Goal: Task Accomplishment & Management: Manage account settings

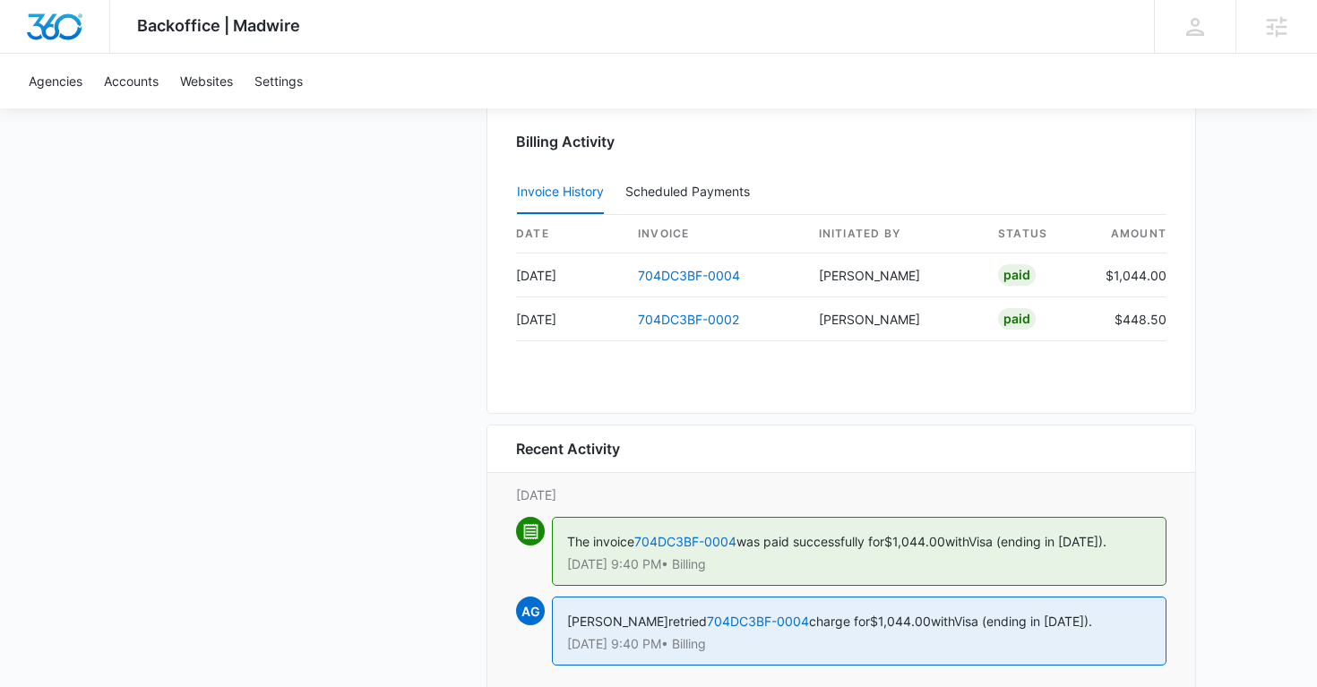
scroll to position [1846, 0]
click at [754, 621] on link "704DC3BF-0004" at bounding box center [758, 622] width 102 height 15
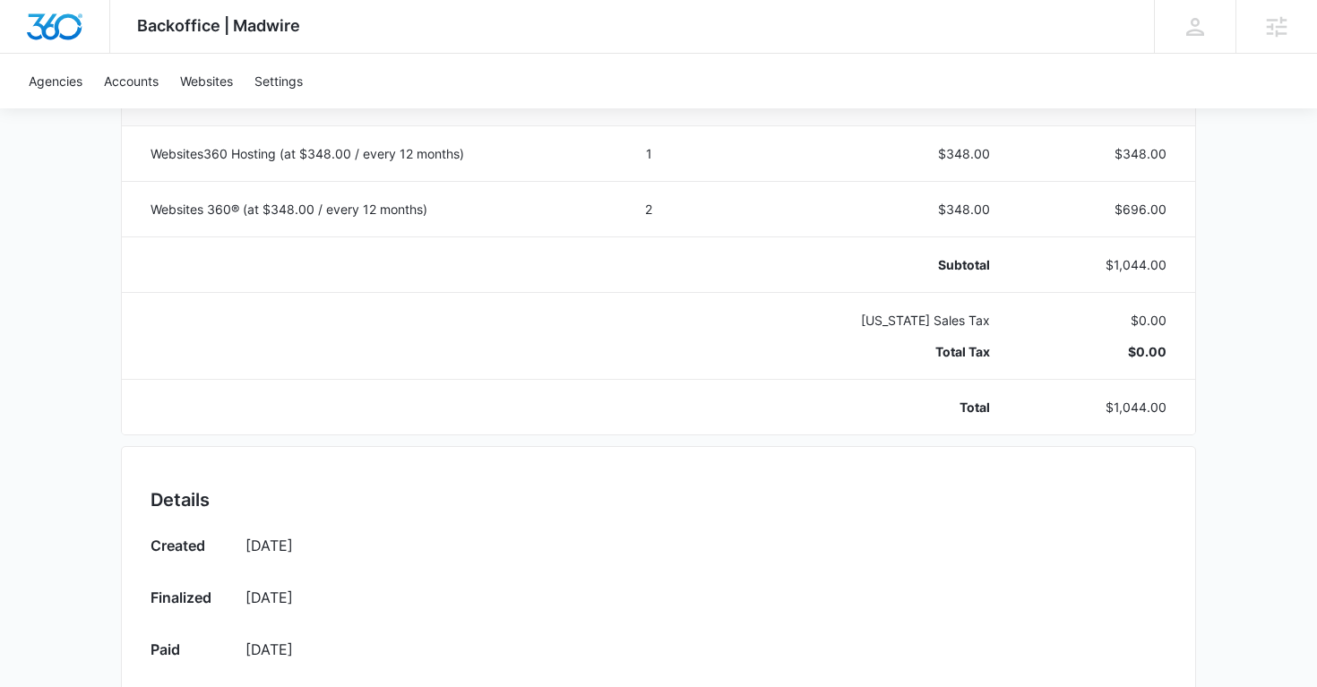
scroll to position [88, 0]
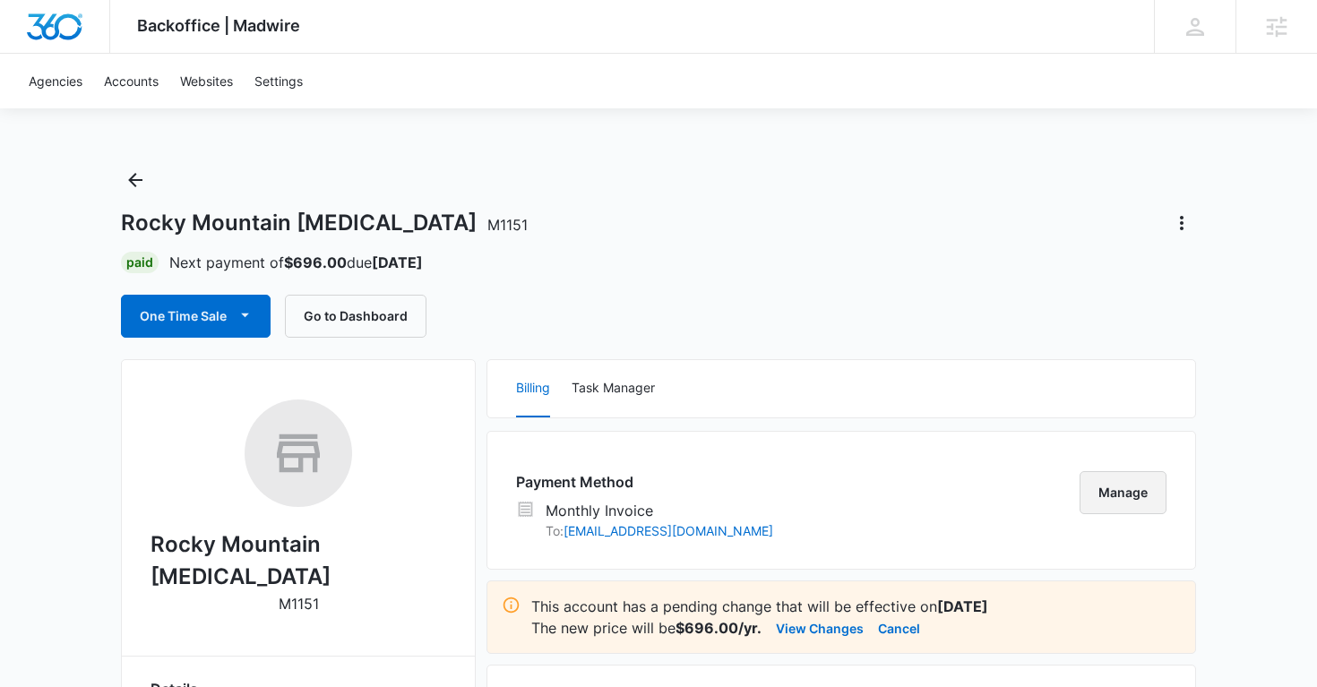
click at [1087, 495] on button "Manage" at bounding box center [1123, 492] width 87 height 43
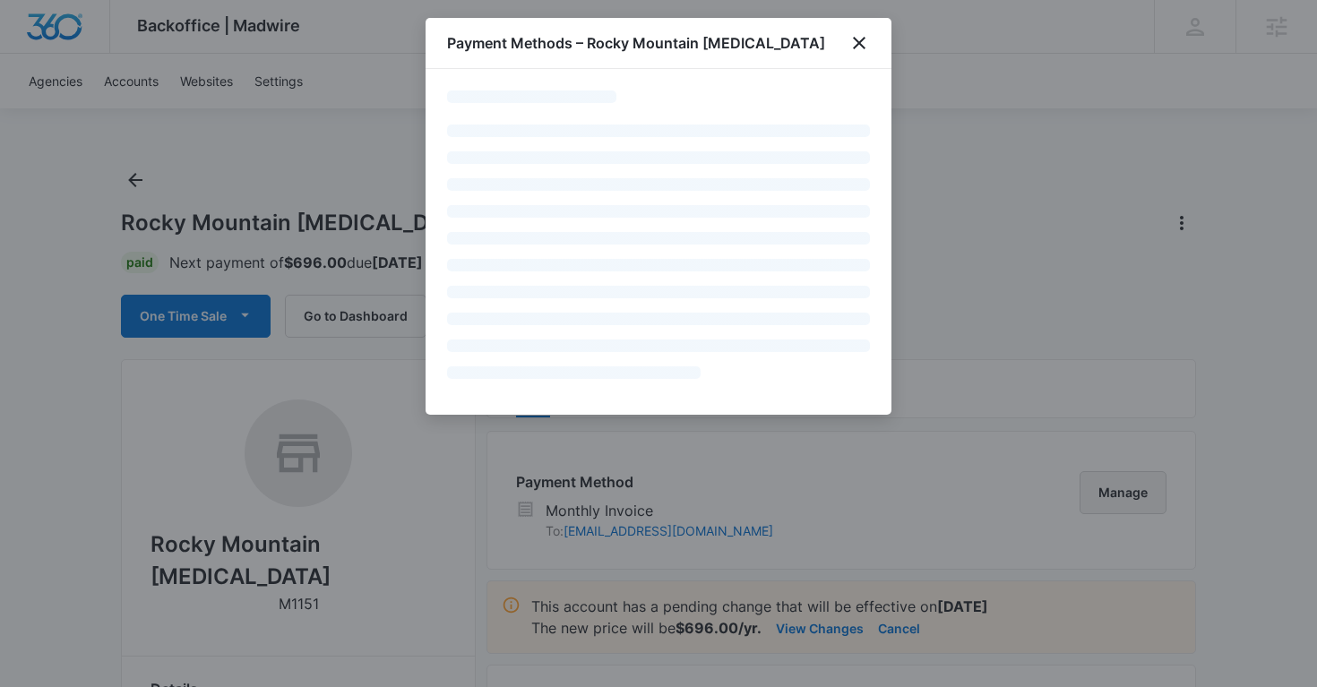
click at [1087, 495] on div at bounding box center [658, 343] width 1317 height 687
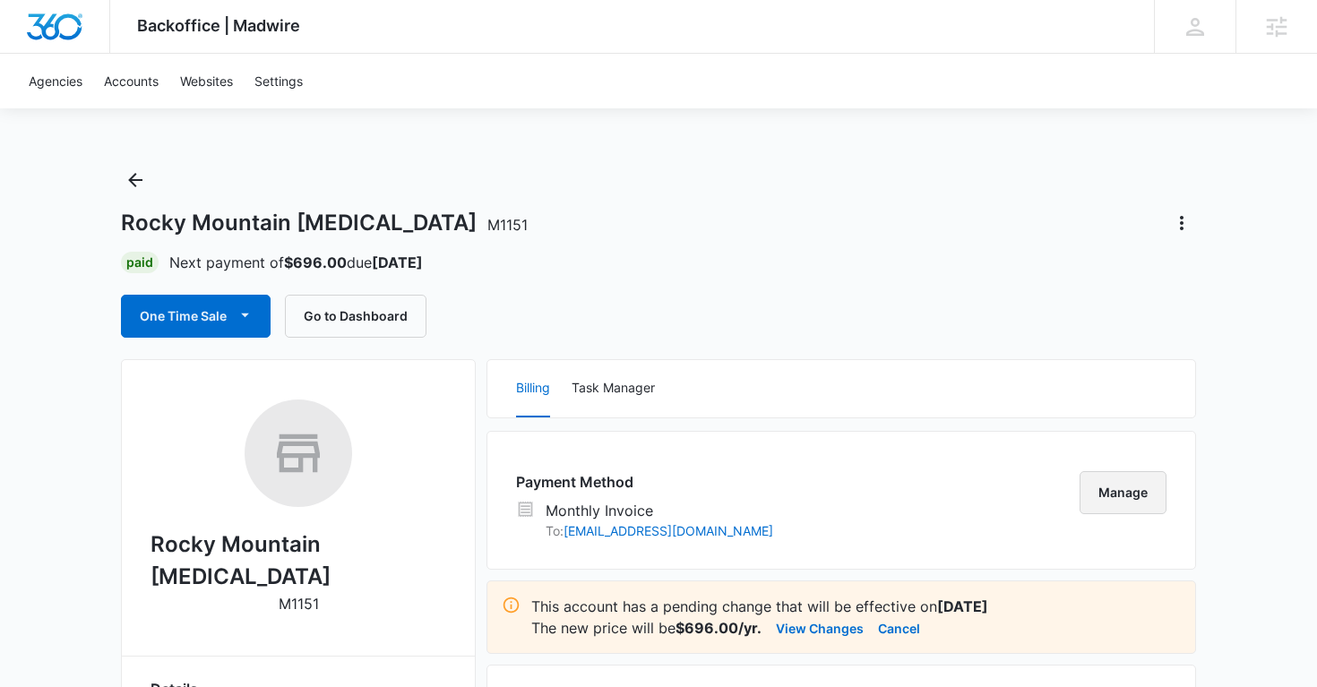
click at [1087, 495] on button "Manage" at bounding box center [1123, 492] width 87 height 43
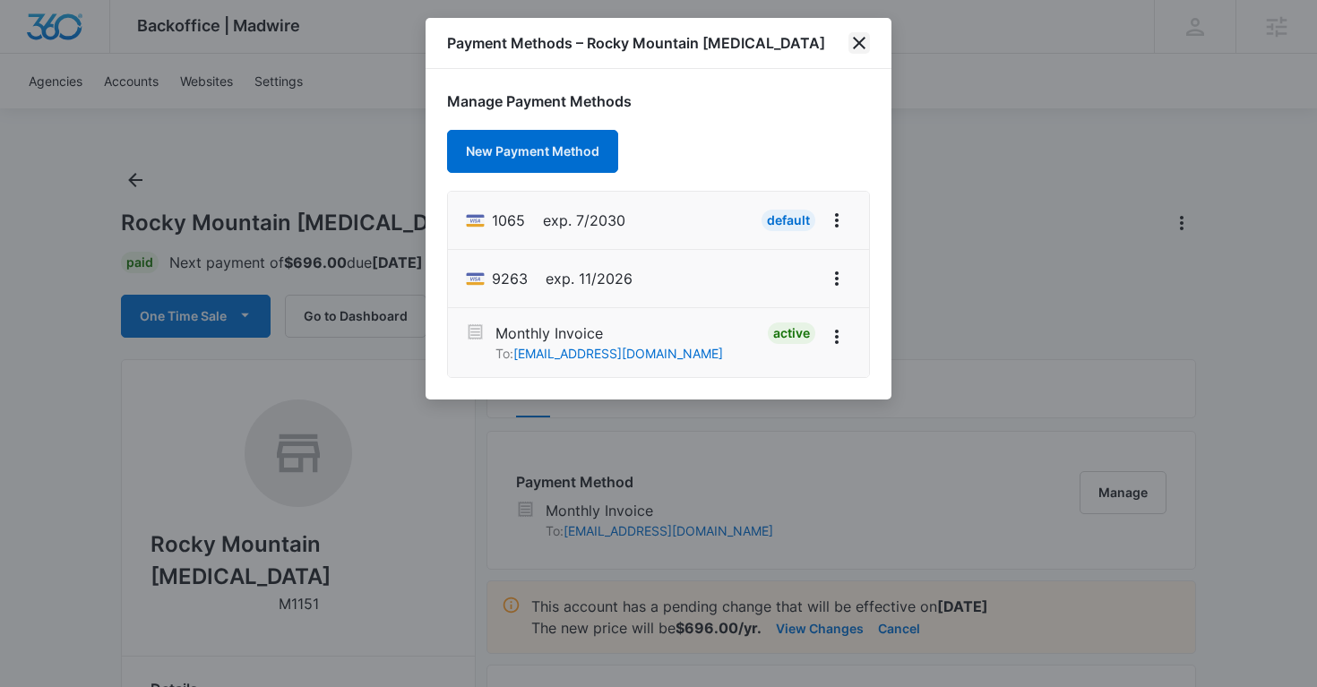
click at [860, 41] on icon "close" at bounding box center [859, 43] width 13 height 13
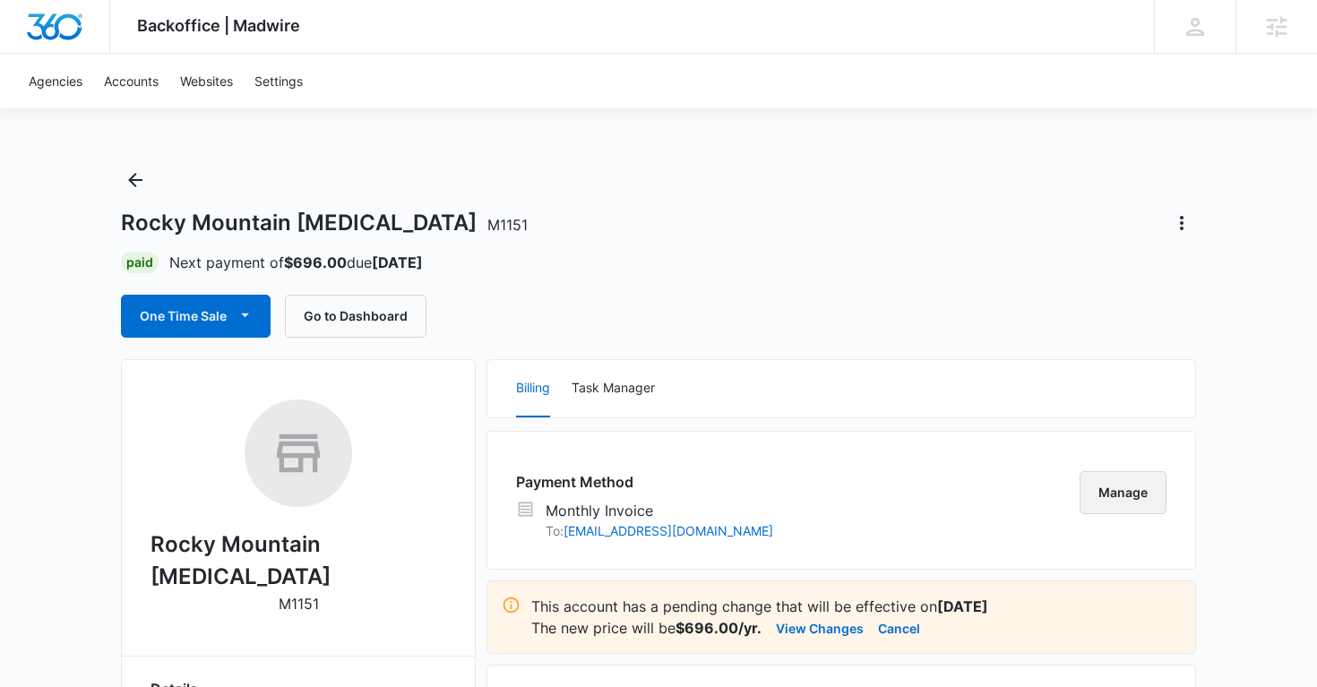
click at [1124, 501] on button "Manage" at bounding box center [1123, 492] width 87 height 43
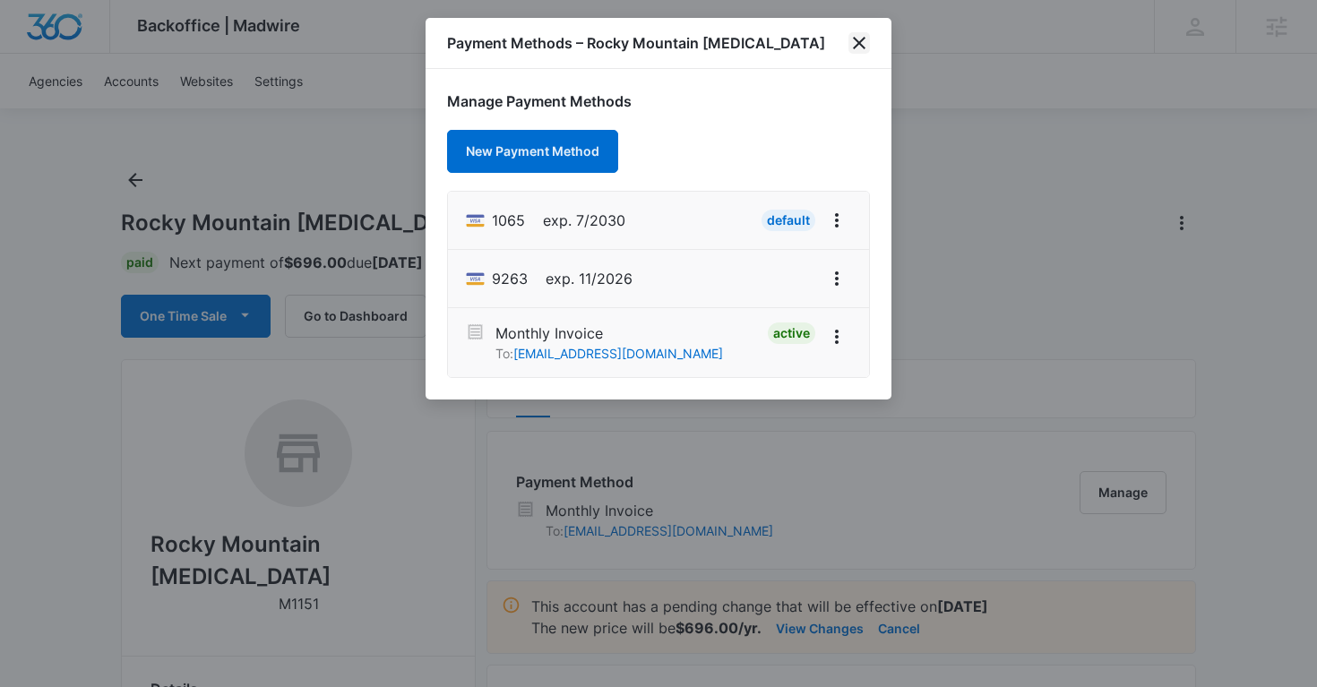
click at [860, 42] on icon "close" at bounding box center [859, 43] width 22 height 22
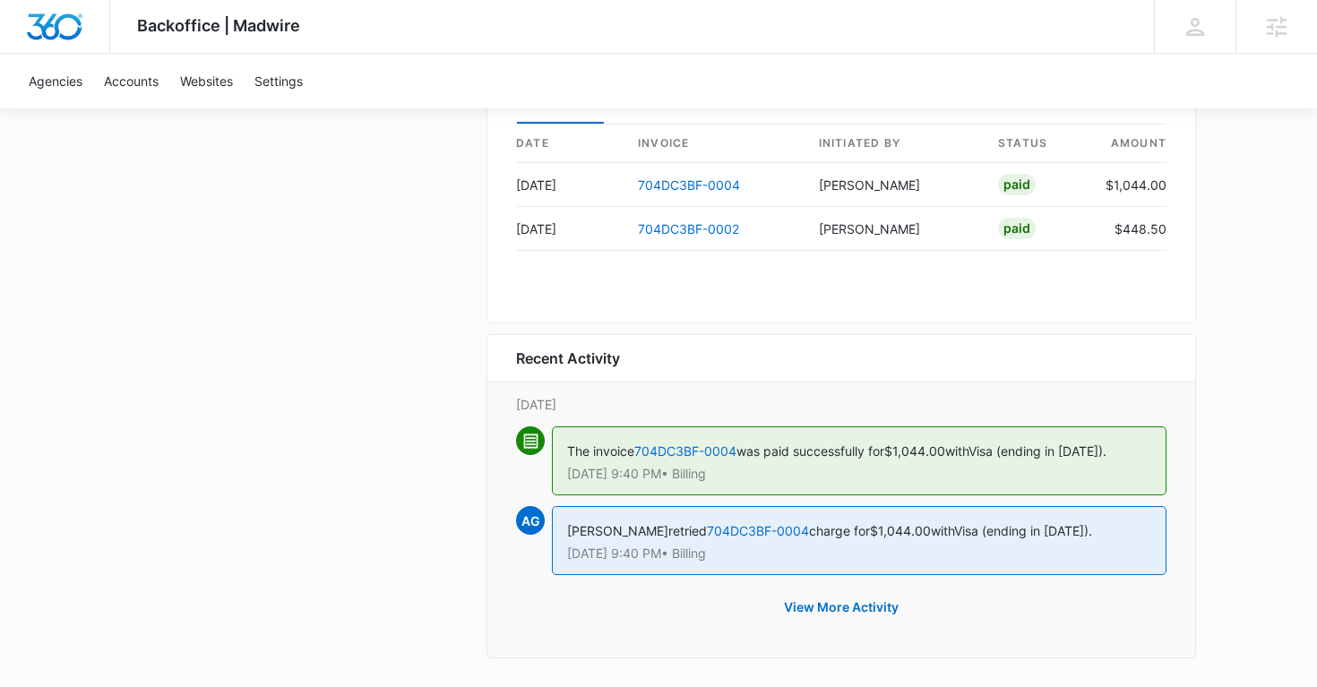
scroll to position [1944, 0]
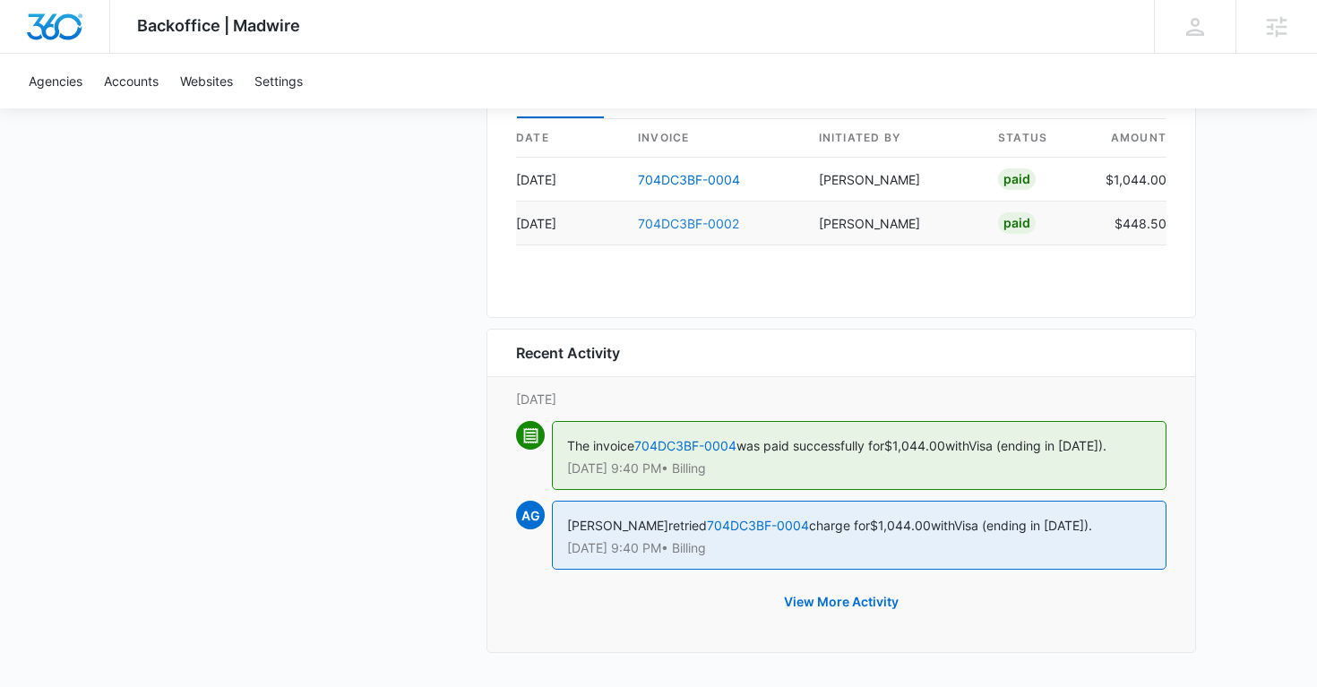
click at [688, 222] on link "704DC3BF-0002" at bounding box center [688, 223] width 101 height 15
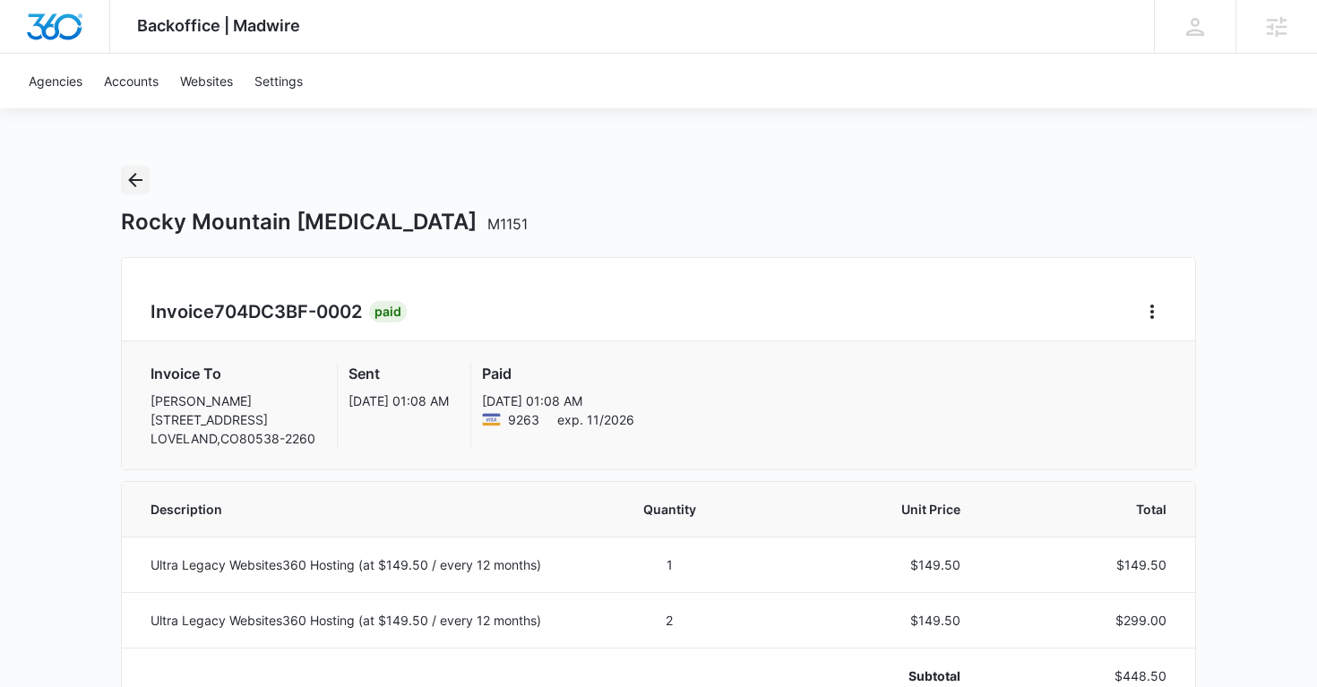
click at [141, 176] on icon "Back" at bounding box center [136, 180] width 22 height 22
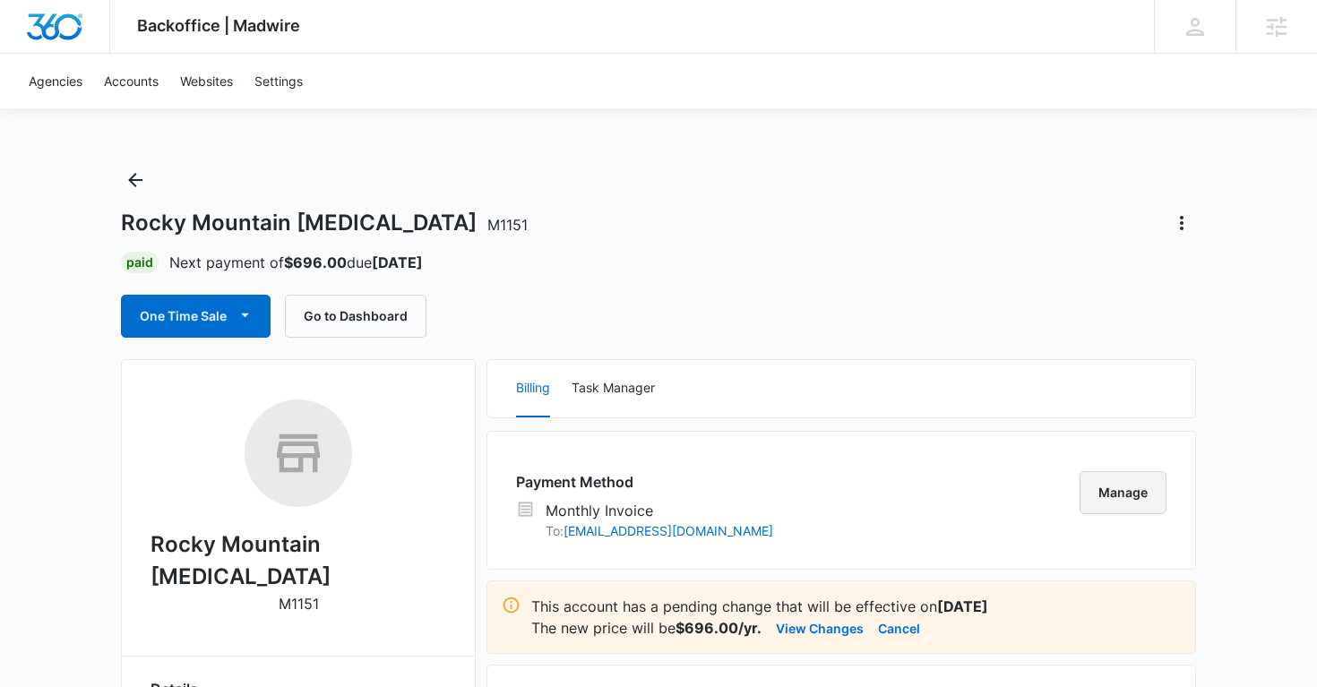
click at [1115, 474] on button "Manage" at bounding box center [1123, 492] width 87 height 43
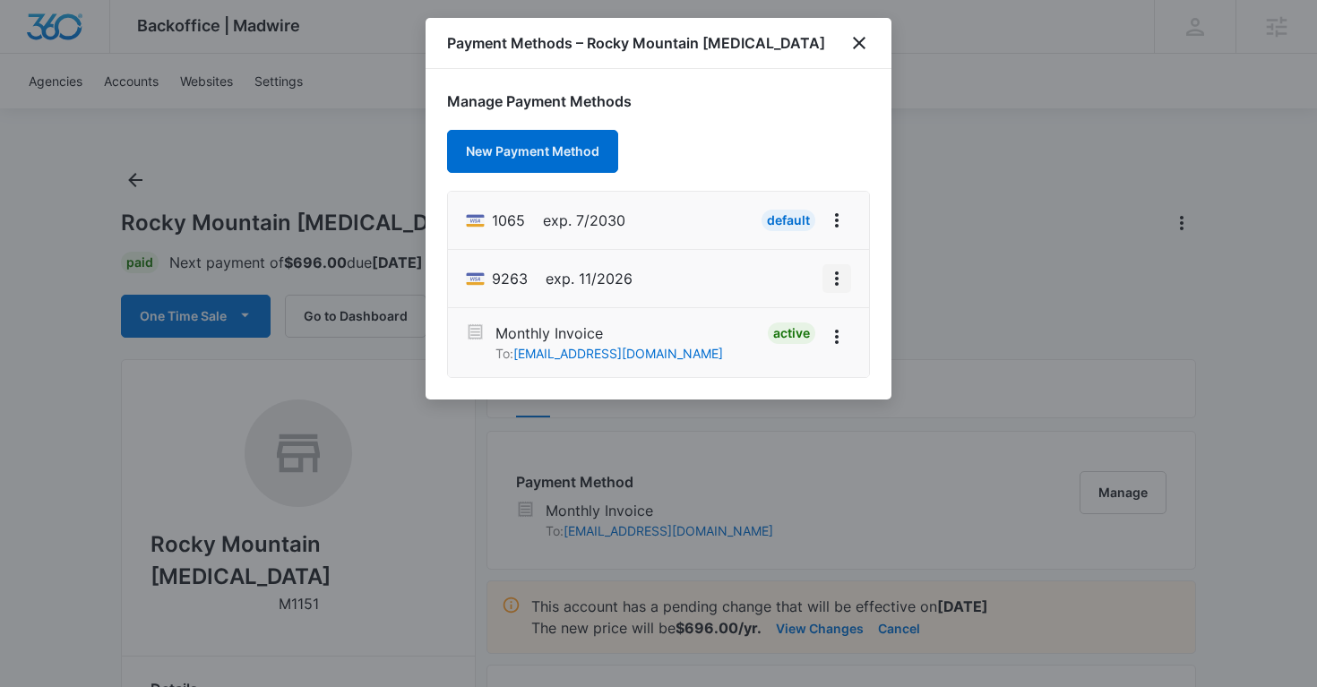
click at [839, 272] on icon "View More" at bounding box center [837, 279] width 22 height 22
click at [765, 229] on div "Delete Card" at bounding box center [765, 228] width 83 height 13
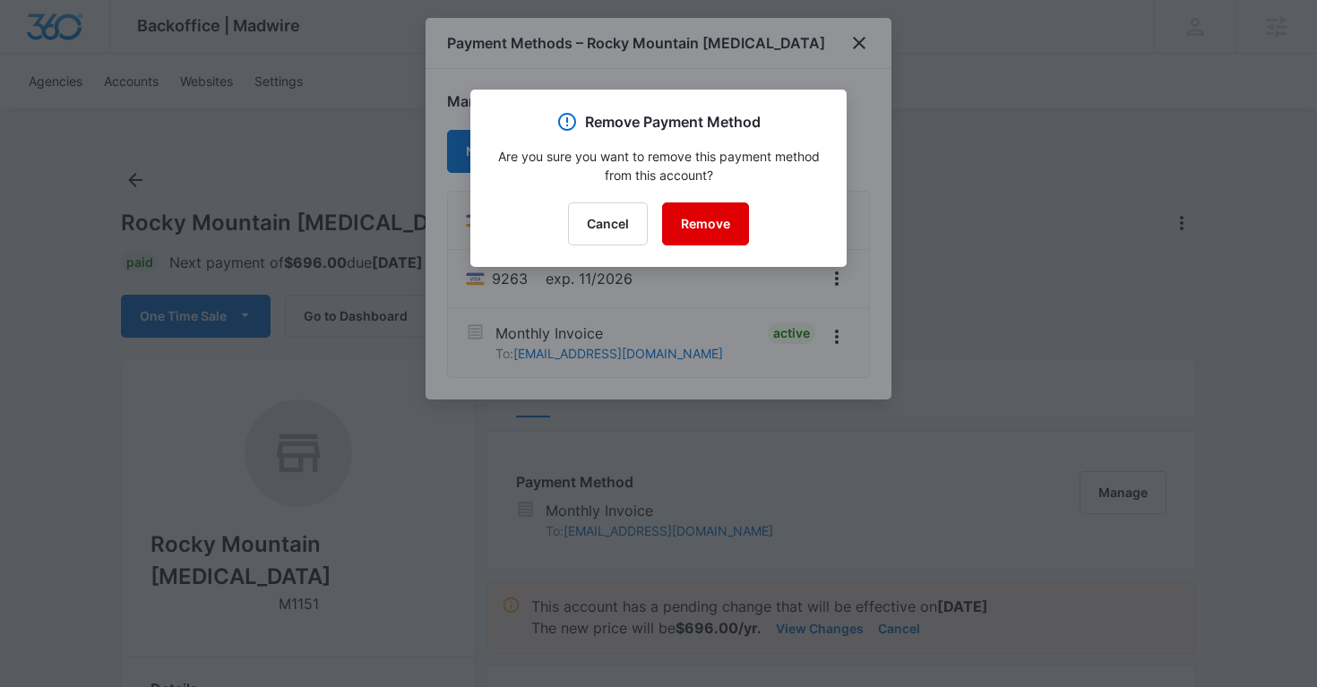
click at [720, 223] on button "Remove" at bounding box center [705, 223] width 87 height 43
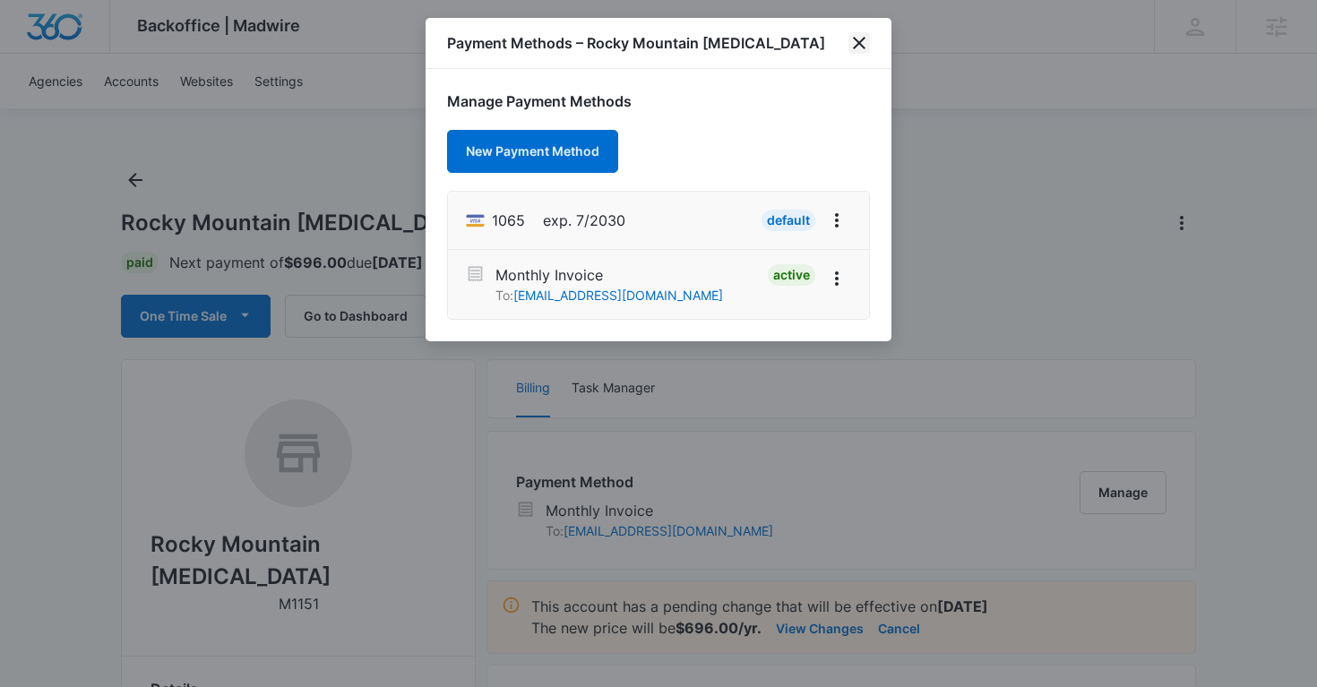
click at [859, 39] on icon "close" at bounding box center [859, 43] width 22 height 22
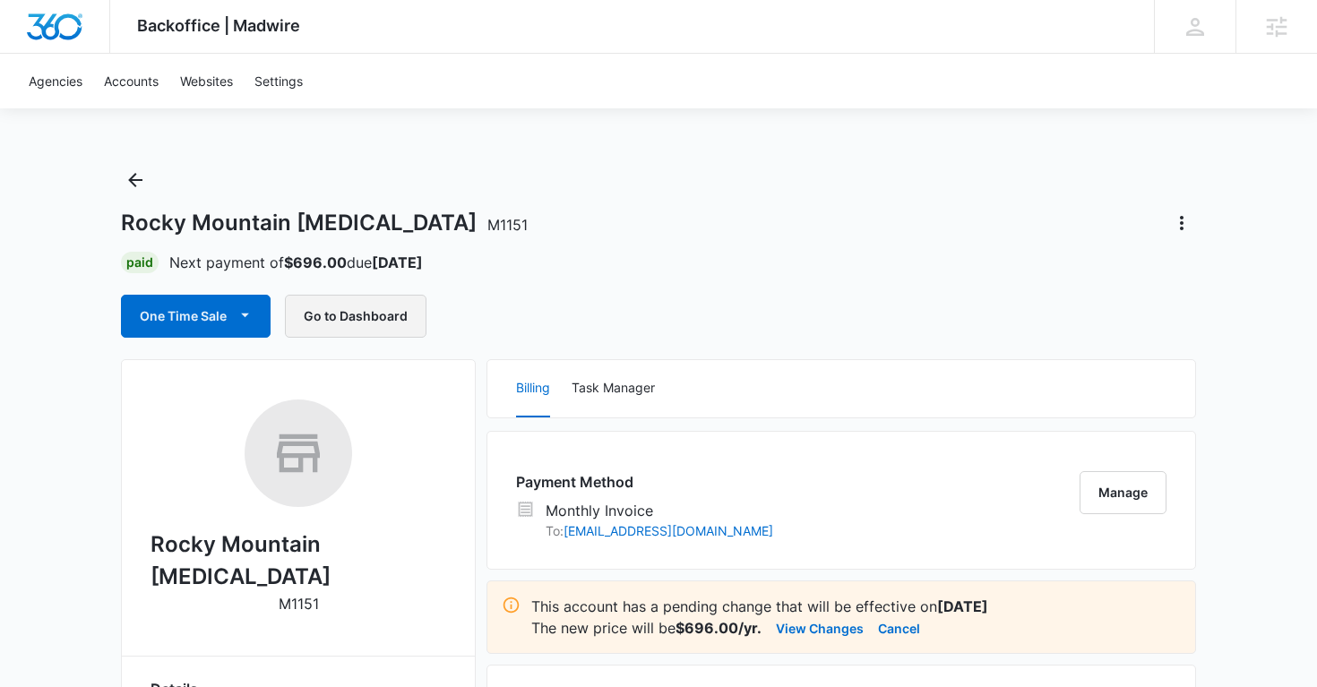
click at [366, 318] on button "Go to Dashboard" at bounding box center [356, 316] width 142 height 43
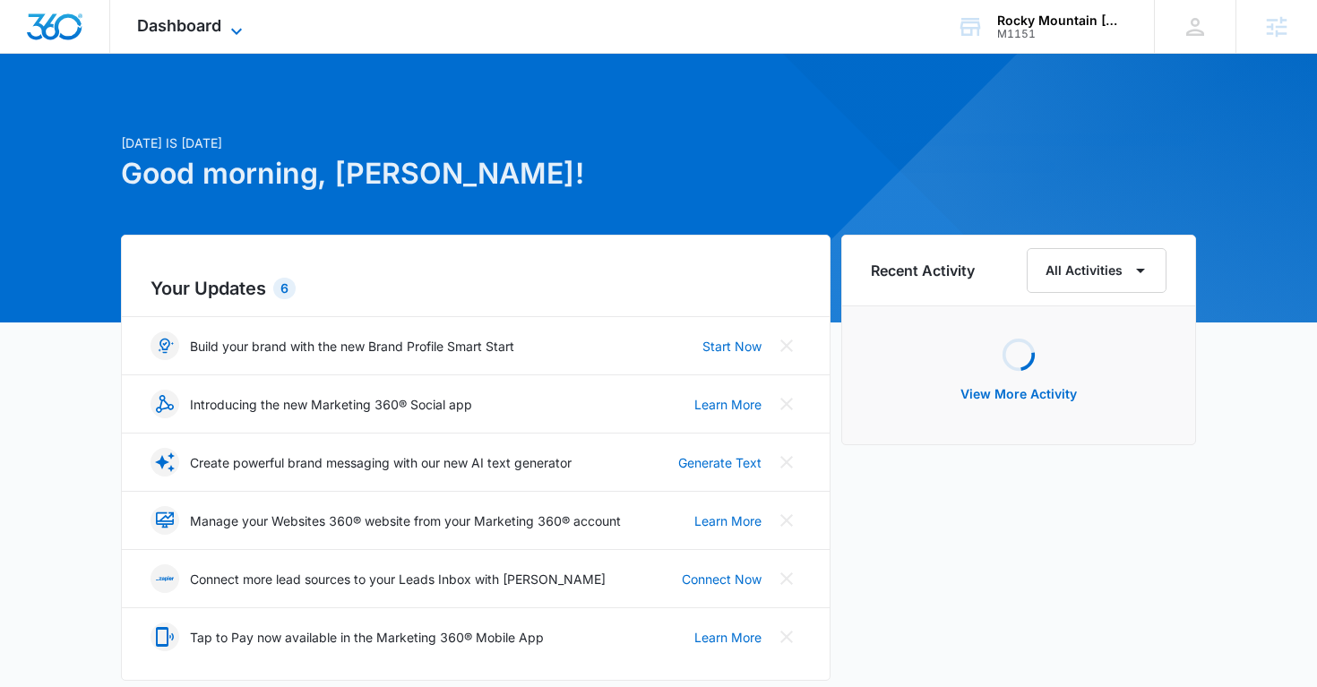
click at [228, 28] on icon at bounding box center [237, 32] width 22 height 22
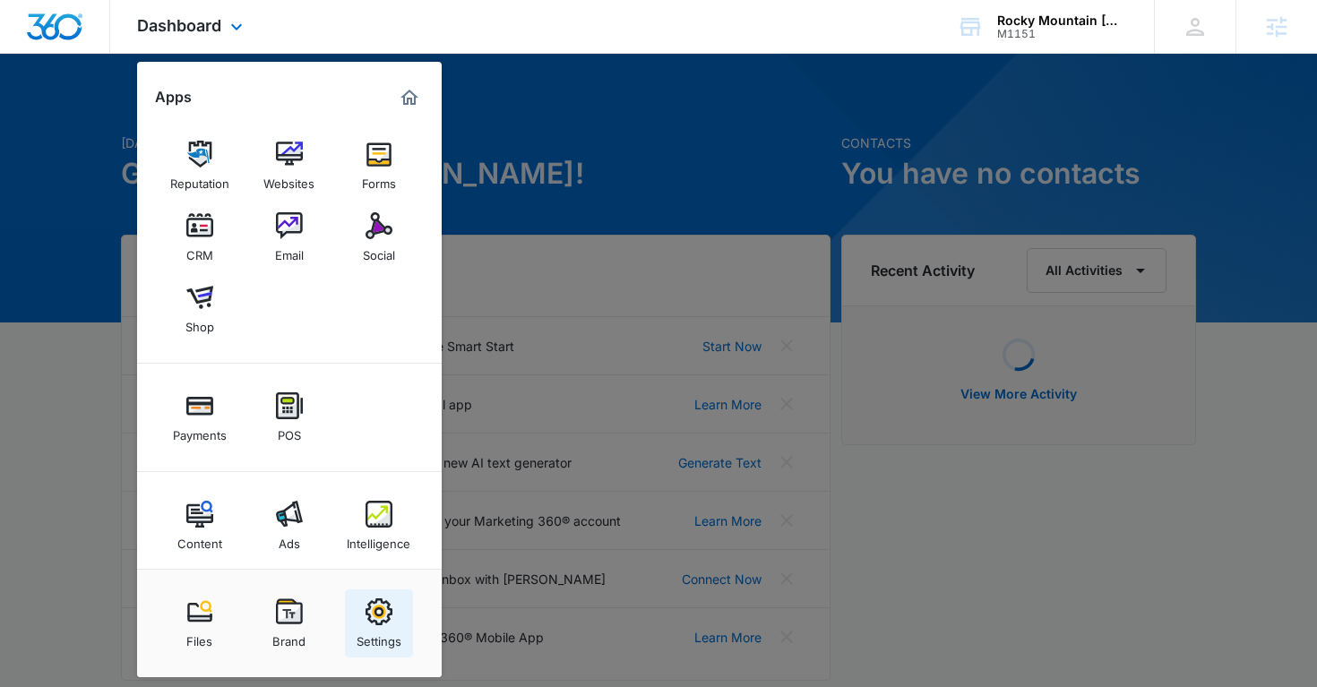
click at [384, 645] on div "Settings" at bounding box center [379, 636] width 45 height 23
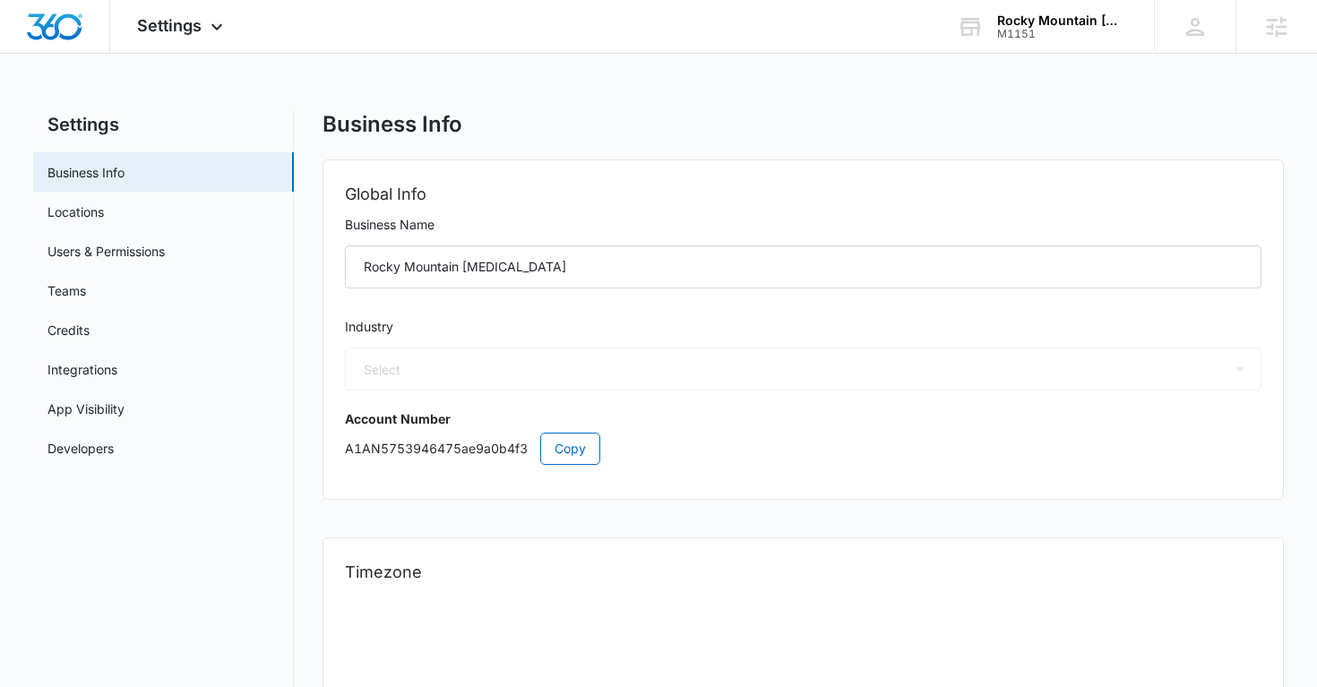
select select "33"
select select "US"
select select "America/Denver"
click at [146, 259] on link "Users & Permissions" at bounding box center [105, 251] width 117 height 19
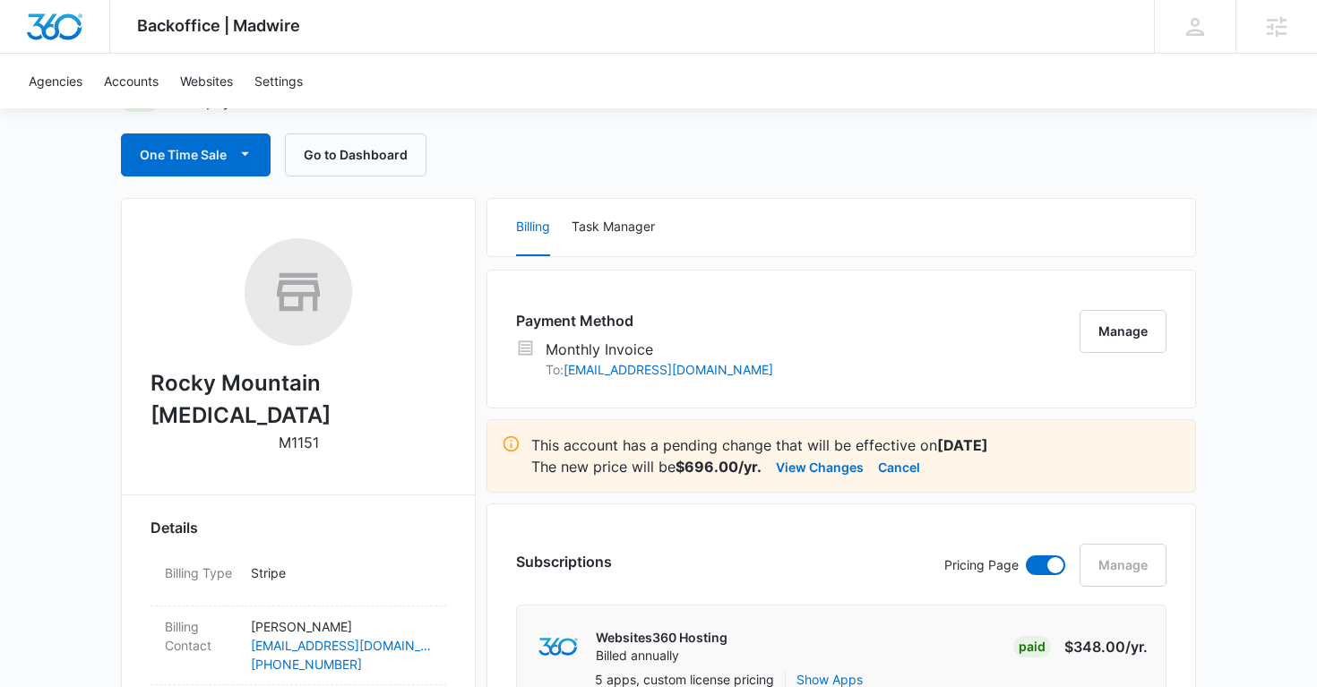
scroll to position [152, 0]
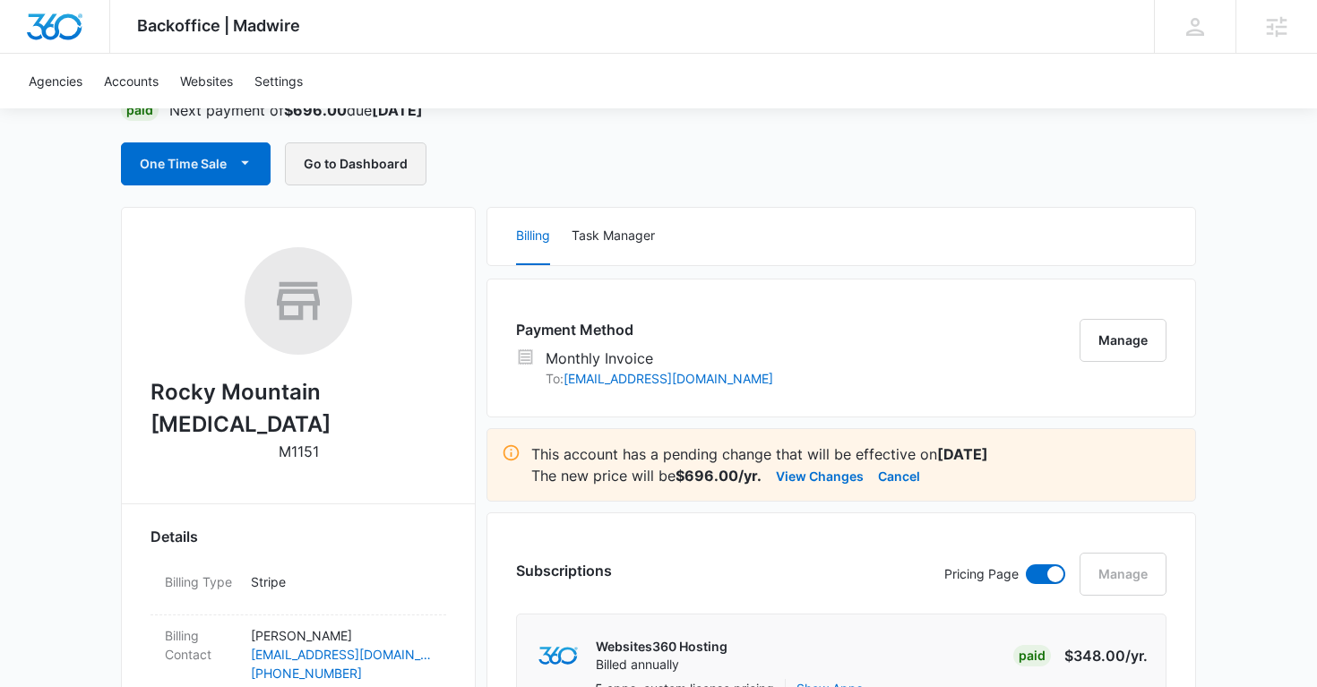
click at [361, 172] on button "Go to Dashboard" at bounding box center [356, 163] width 142 height 43
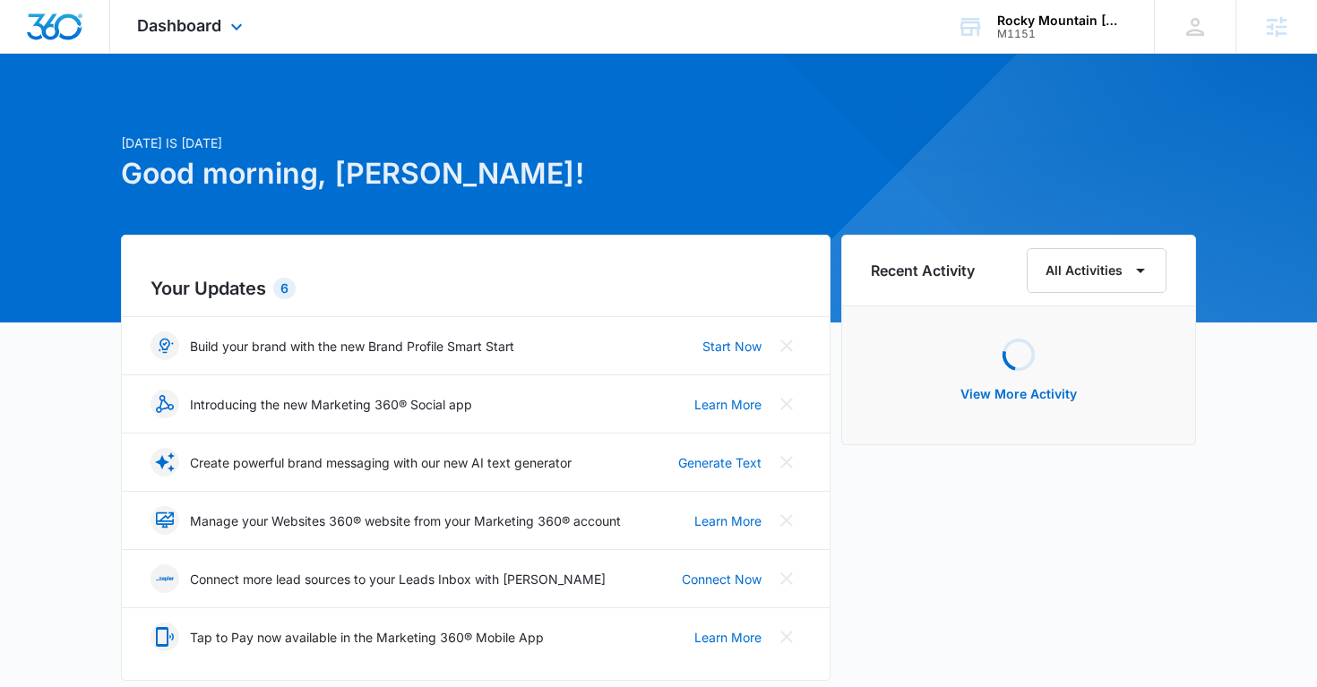
click at [209, 41] on div "Dashboard Apps Reputation Websites Forms CRM Email Social Shop Payments POS Con…" at bounding box center [192, 26] width 164 height 53
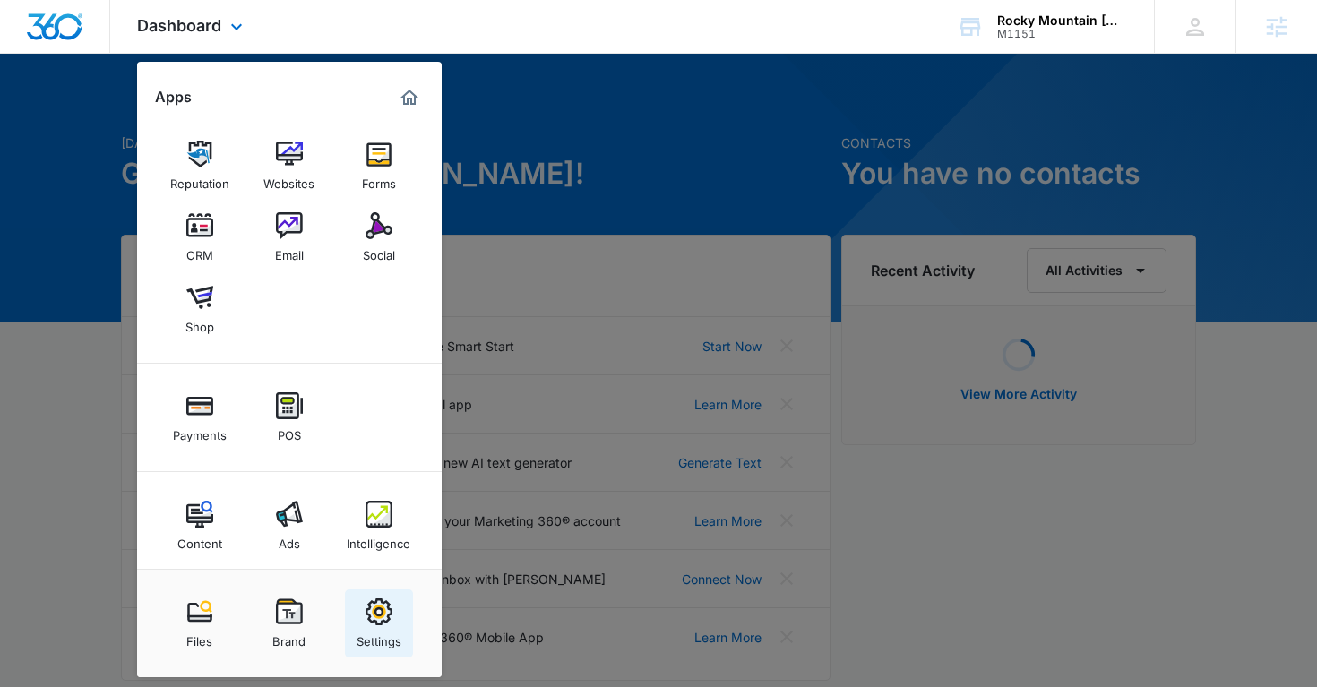
click at [360, 613] on link "Settings" at bounding box center [379, 624] width 68 height 68
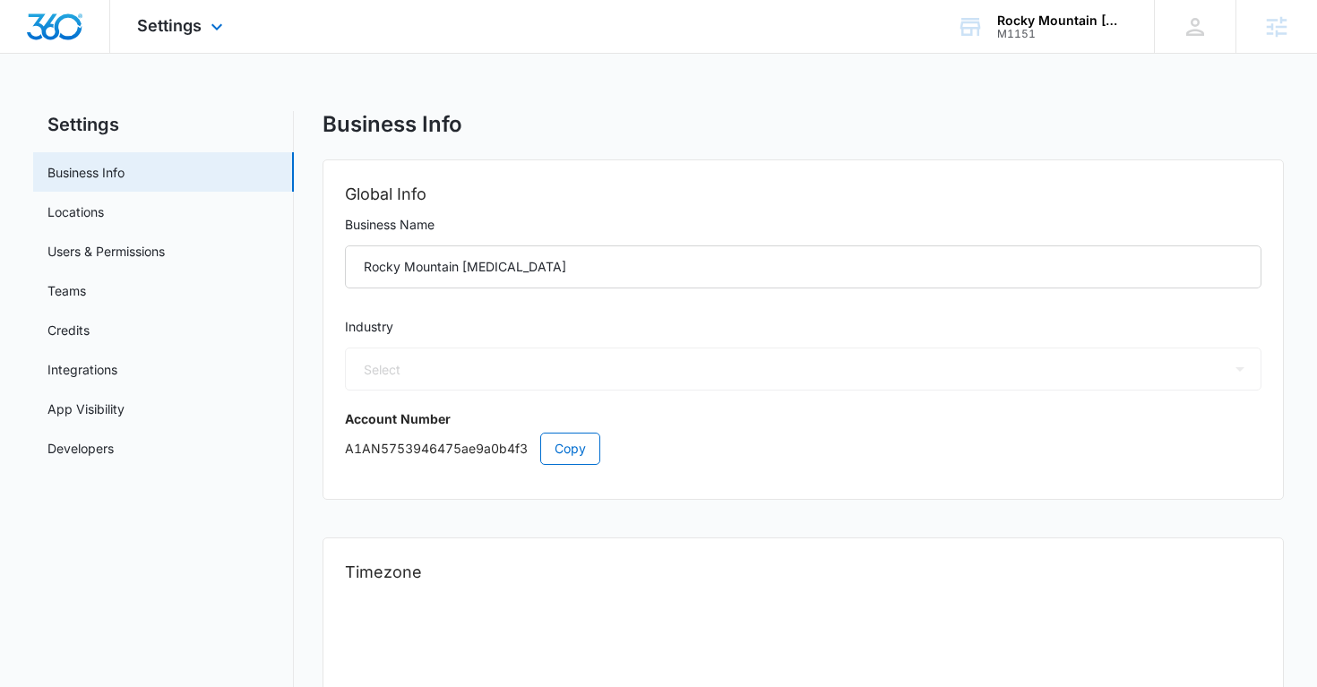
select select "33"
select select "US"
select select "America/[GEOGRAPHIC_DATA]"
click at [165, 257] on link "Users & Permissions" at bounding box center [105, 251] width 117 height 19
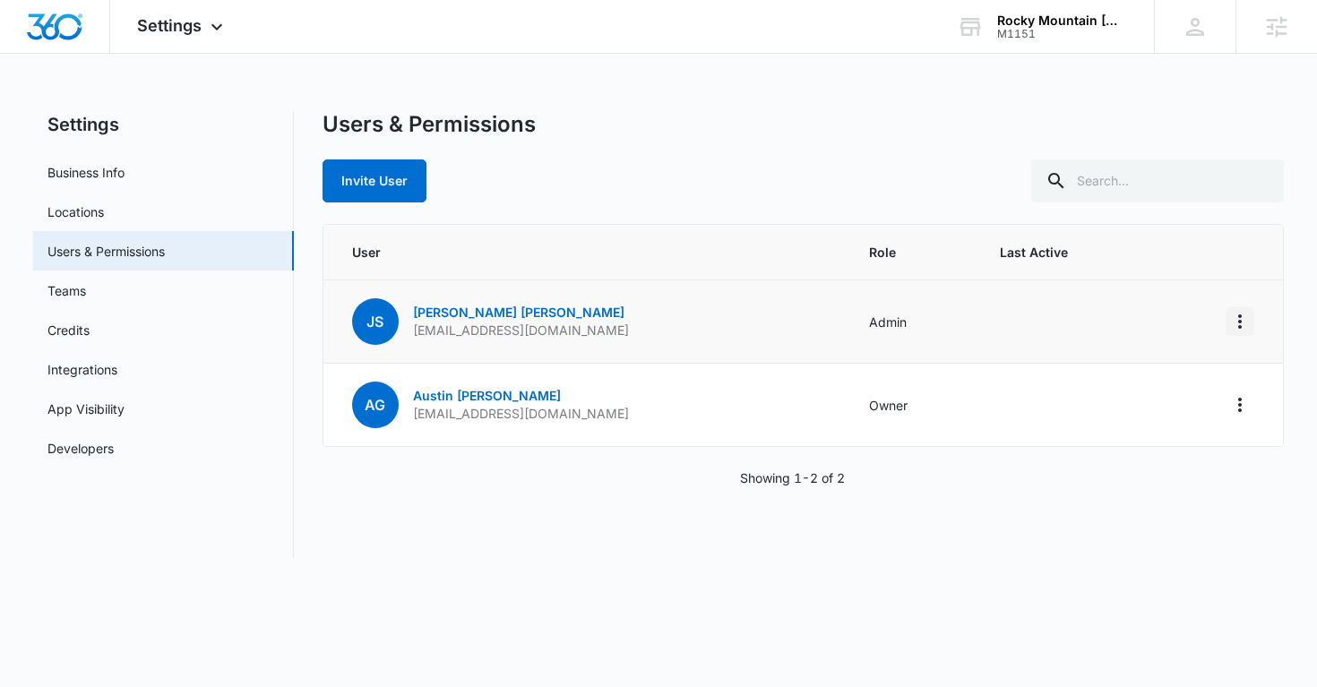
click at [1248, 318] on icon "Actions" at bounding box center [1240, 322] width 22 height 22
drag, startPoint x: 505, startPoint y: 392, endPoint x: 414, endPoint y: 393, distance: 91.4
click at [414, 393] on p "[PERSON_NAME]" at bounding box center [521, 396] width 216 height 18
copy link "[PERSON_NAME]"
drag, startPoint x: 495, startPoint y: 314, endPoint x: 403, endPoint y: 314, distance: 91.4
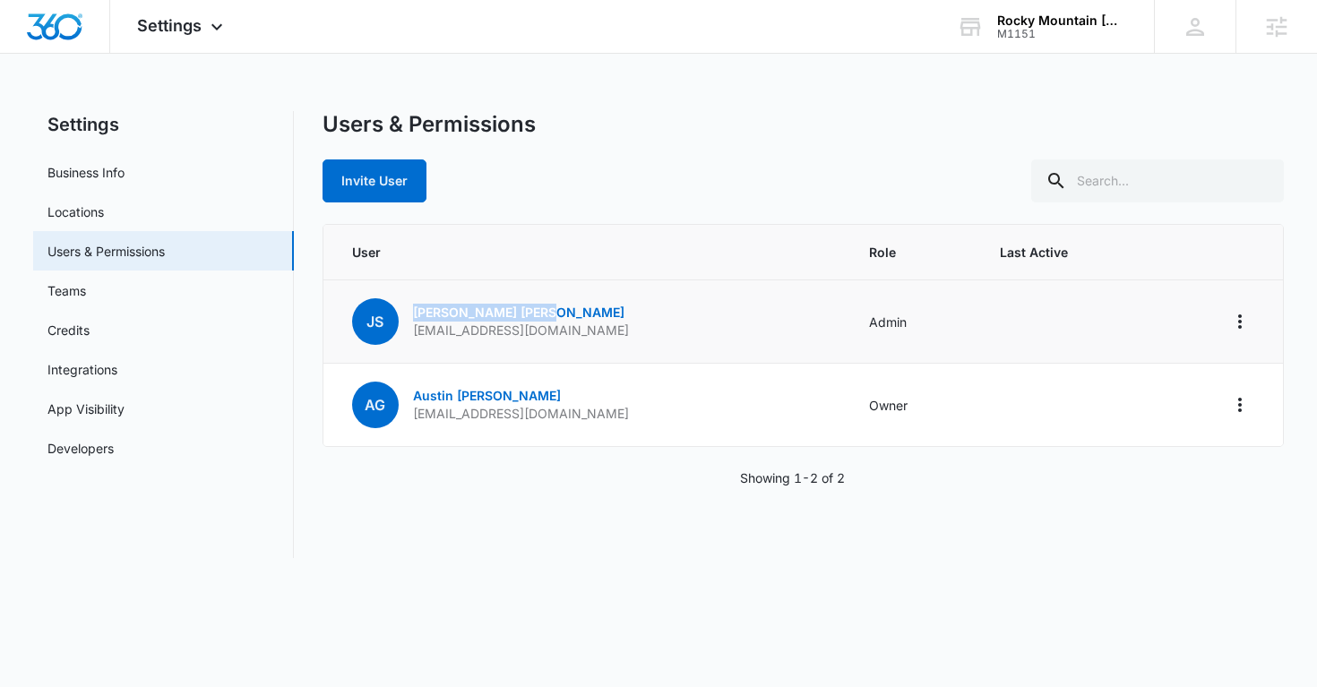
click at [403, 314] on div "JS [PERSON_NAME] [EMAIL_ADDRESS][DOMAIN_NAME]" at bounding box center [490, 321] width 277 height 47
copy div "[PERSON_NAME]"
click at [1232, 323] on icon "Actions" at bounding box center [1240, 322] width 22 height 22
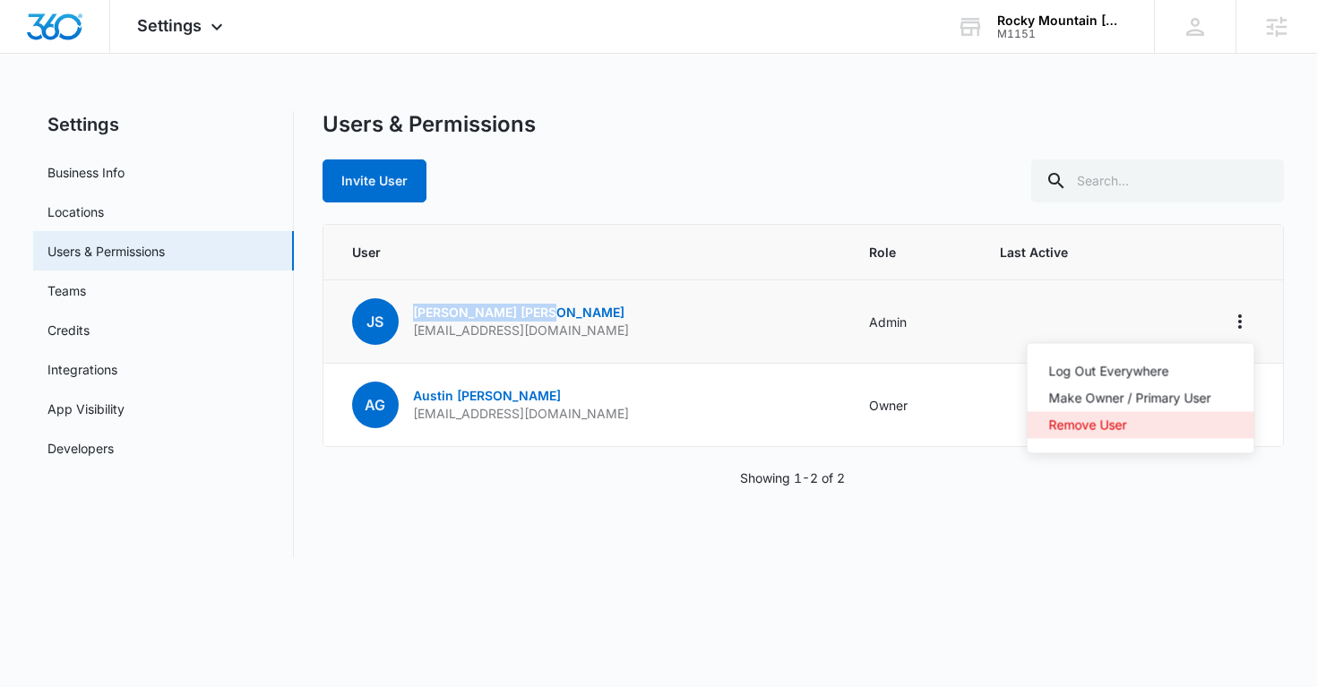
click at [1113, 419] on div "Remove User" at bounding box center [1130, 425] width 162 height 13
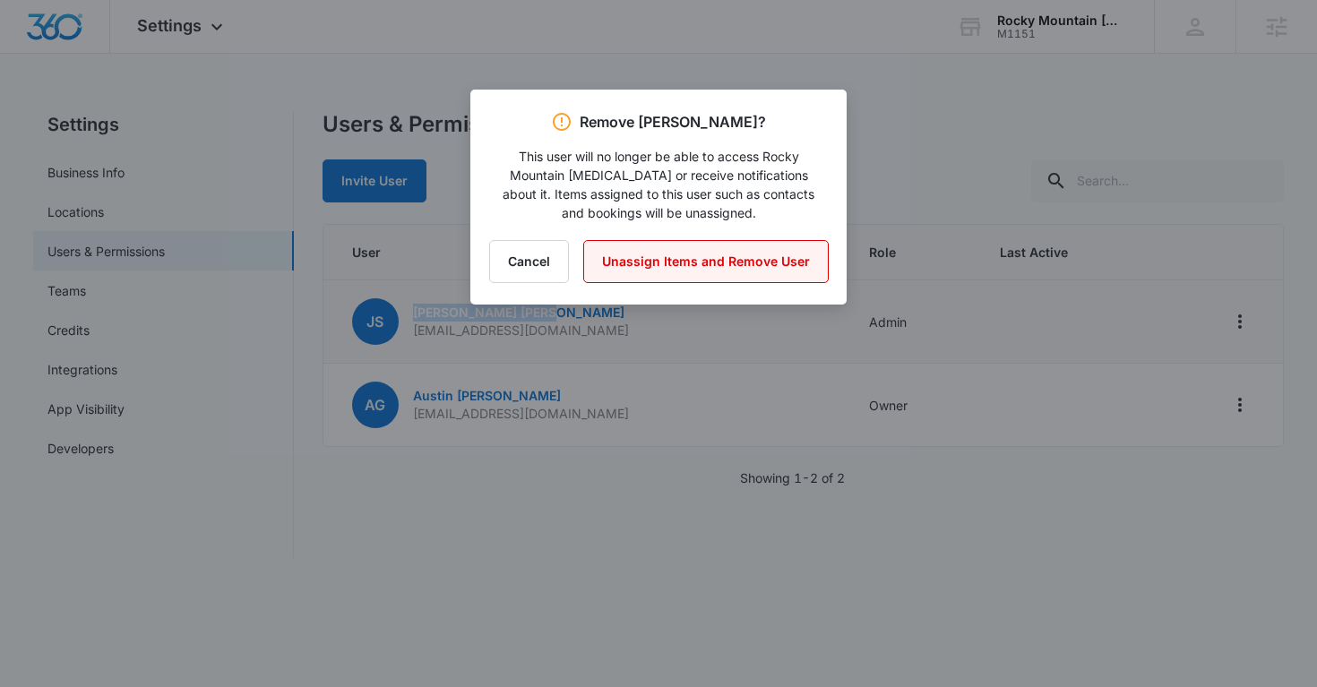
click at [721, 265] on button "Unassign Items and Remove User" at bounding box center [705, 261] width 245 height 43
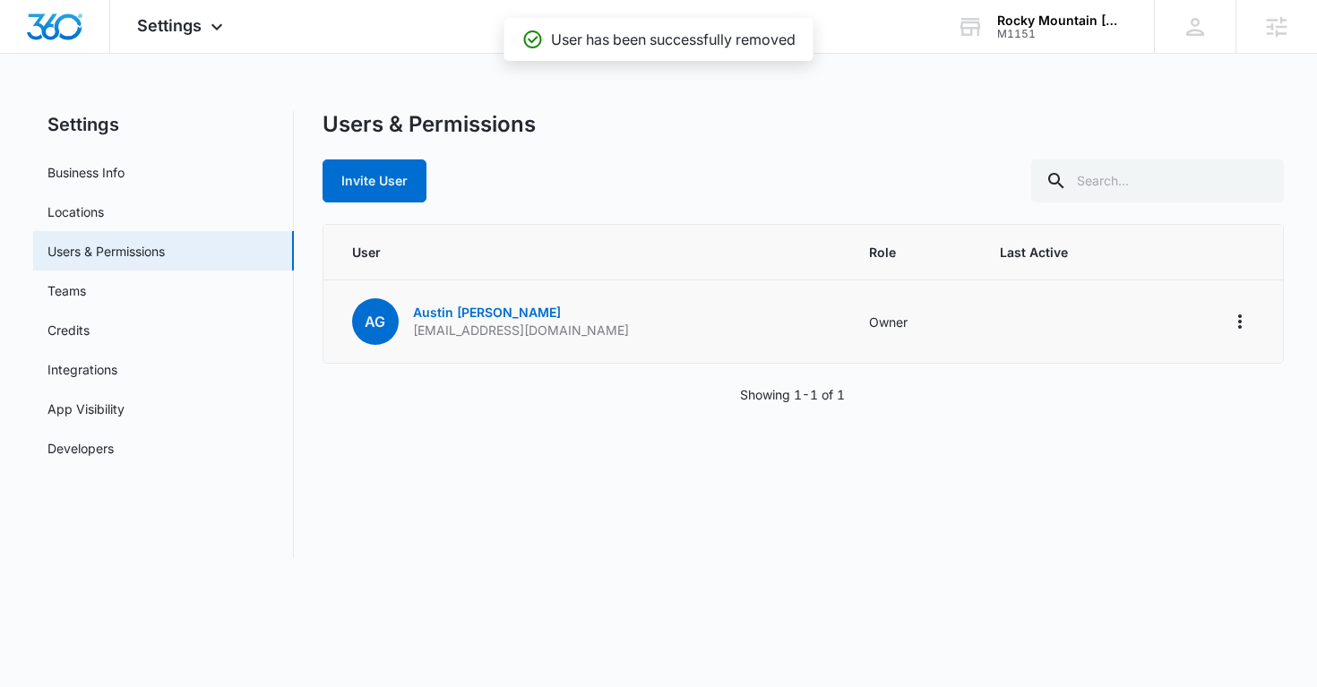
click at [621, 121] on div "Users & Permissions" at bounding box center [804, 124] width 962 height 27
click at [66, 27] on img "Dashboard" at bounding box center [54, 26] width 57 height 27
